Goal: Information Seeking & Learning: Find specific fact

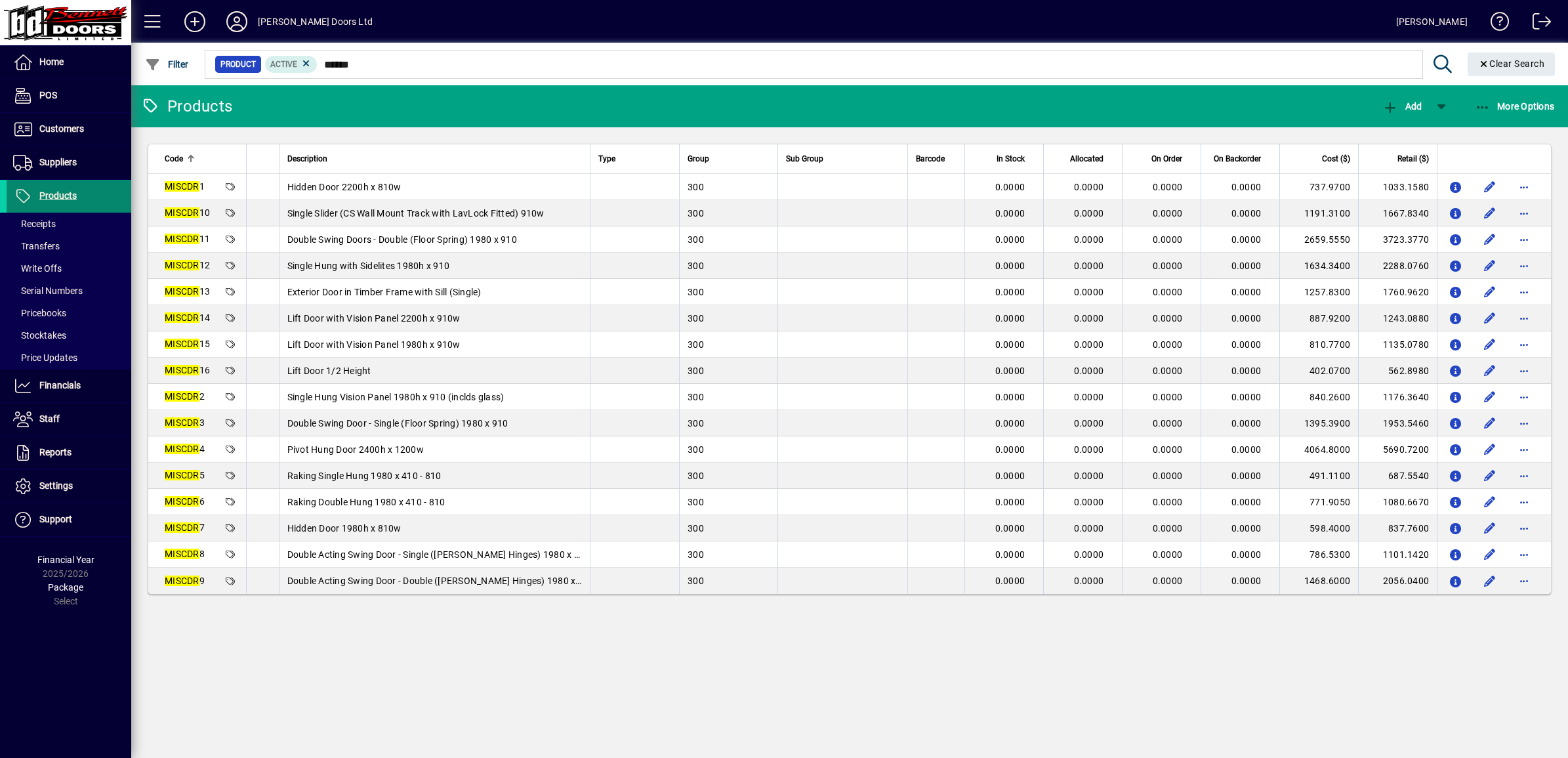
click at [61, 194] on span "Products" at bounding box center [58, 195] width 38 height 11
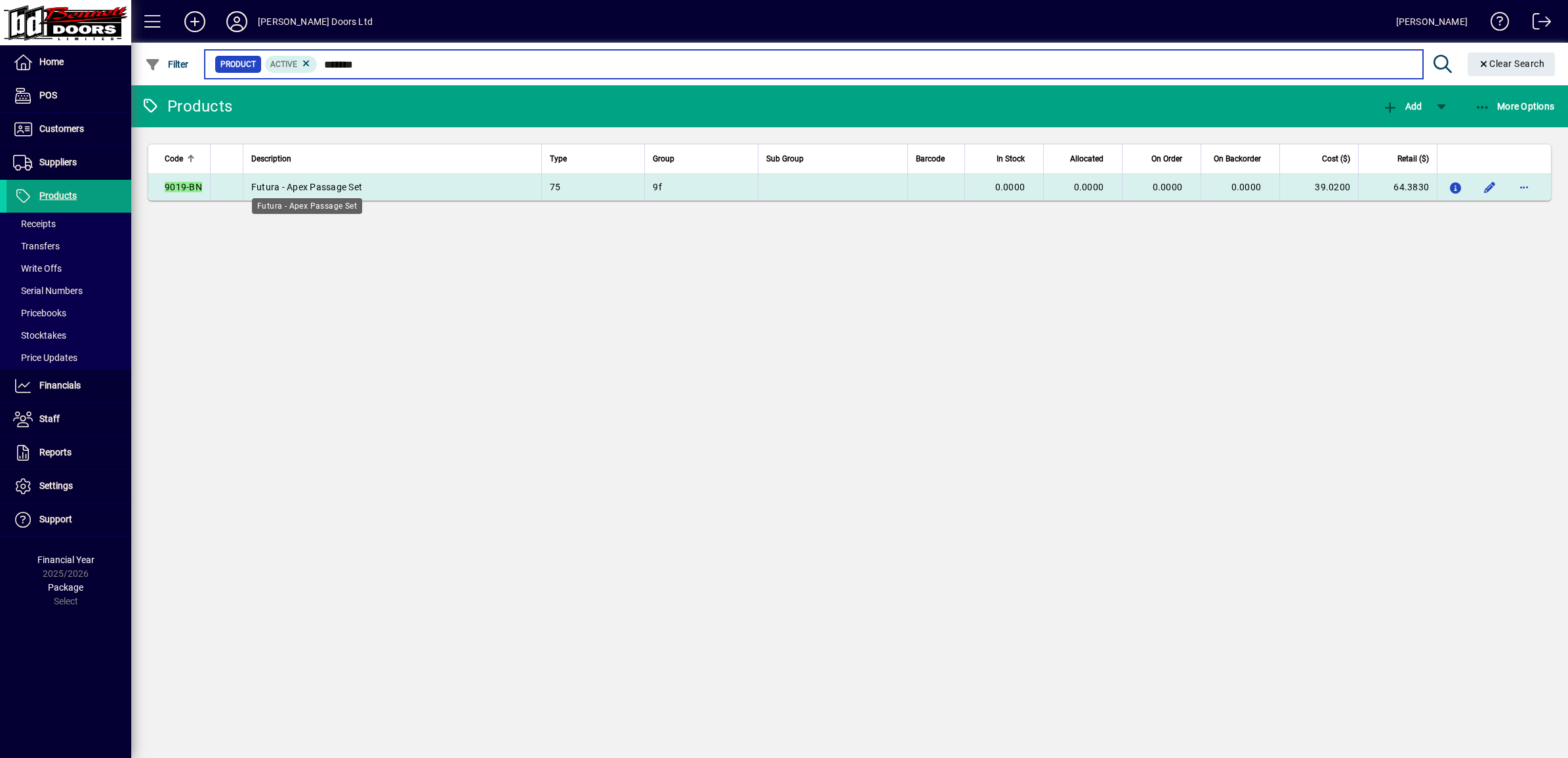
type input "*******"
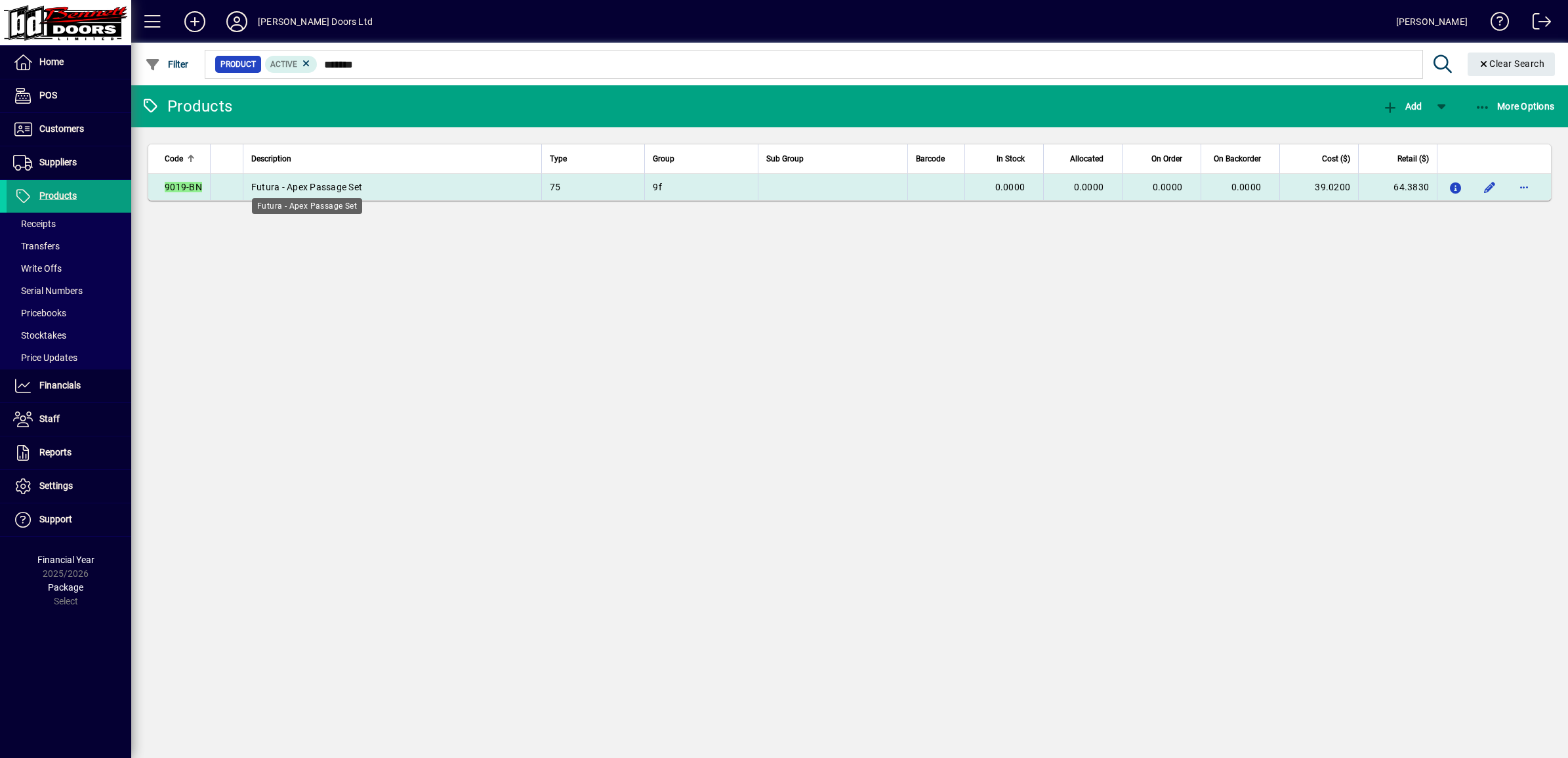
click at [294, 185] on span "Futura - Apex Passage Set" at bounding box center [306, 186] width 111 height 11
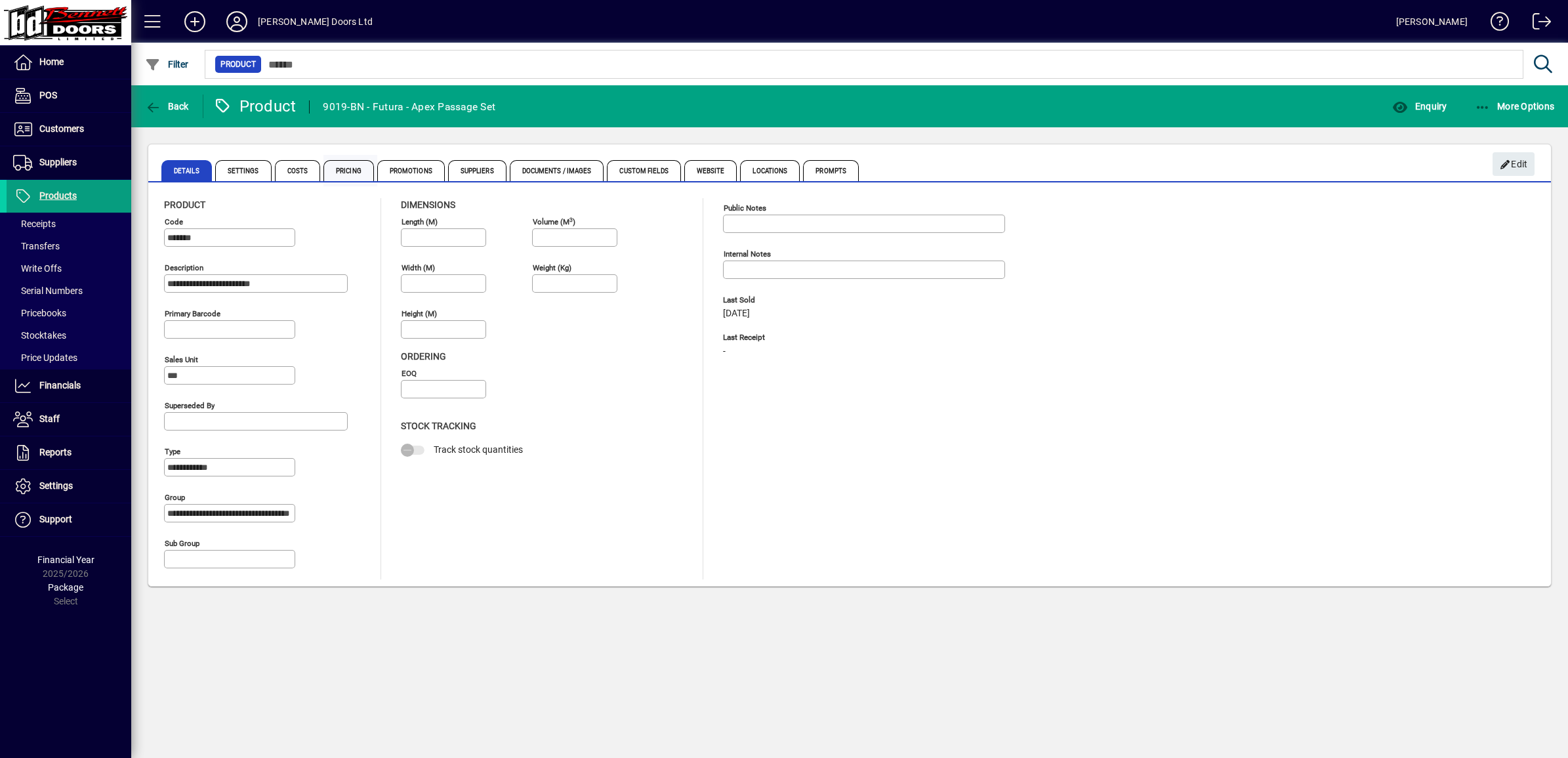
click at [346, 172] on span "Pricing" at bounding box center [349, 171] width 51 height 21
